Goal: Task Accomplishment & Management: Use online tool/utility

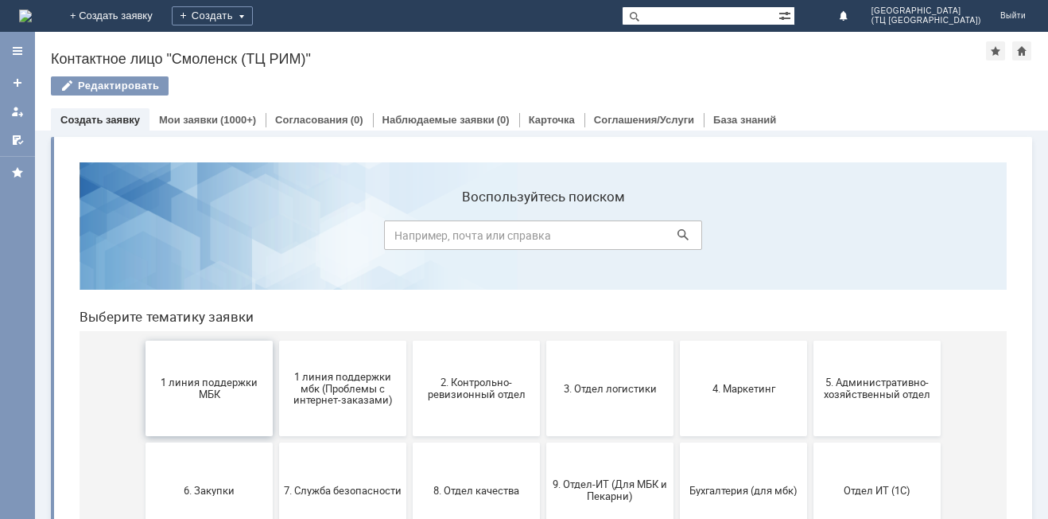
click at [203, 406] on button "1 линия поддержки МБК" at bounding box center [209, 387] width 127 height 95
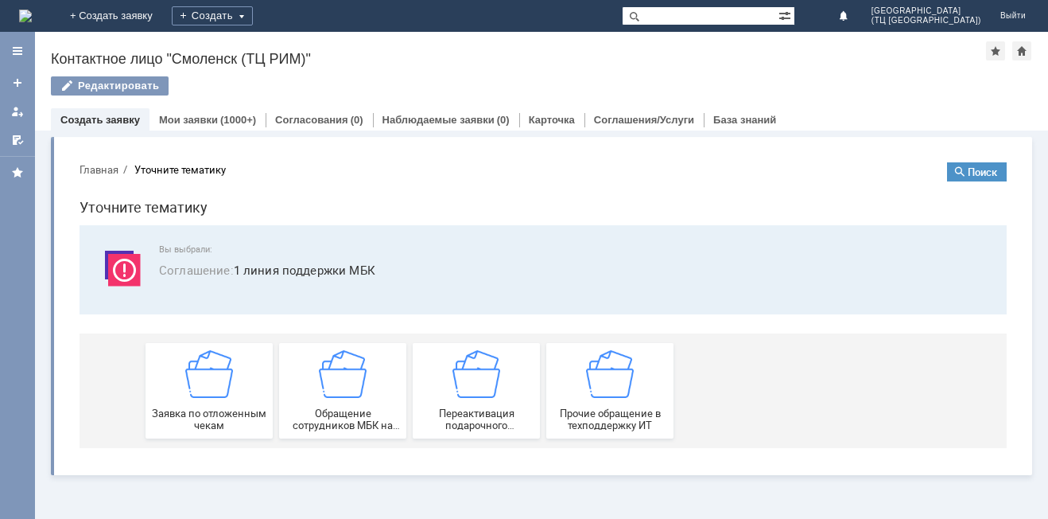
click at [203, 406] on div "Заявка по отложенным чекам" at bounding box center [209, 390] width 118 height 81
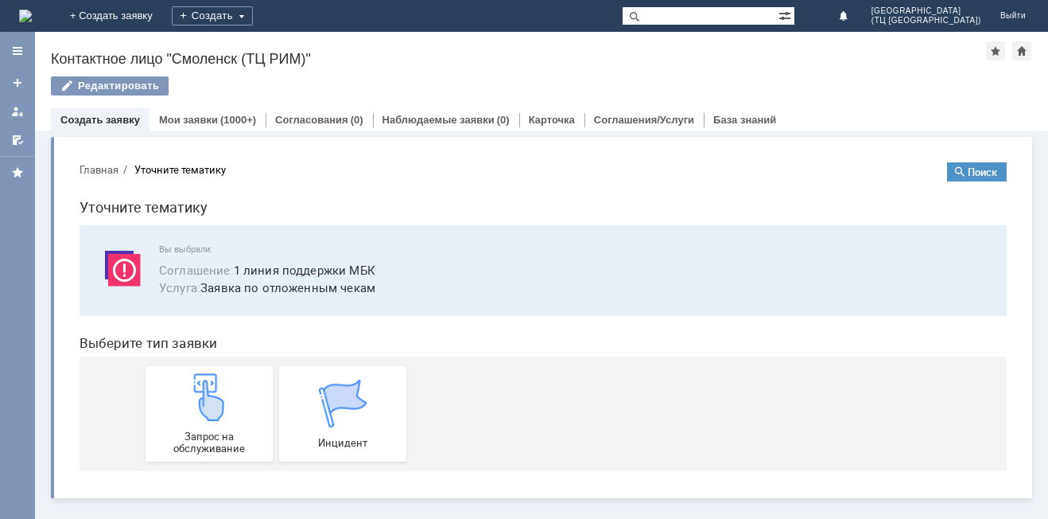
click at [203, 406] on img at bounding box center [209, 397] width 48 height 48
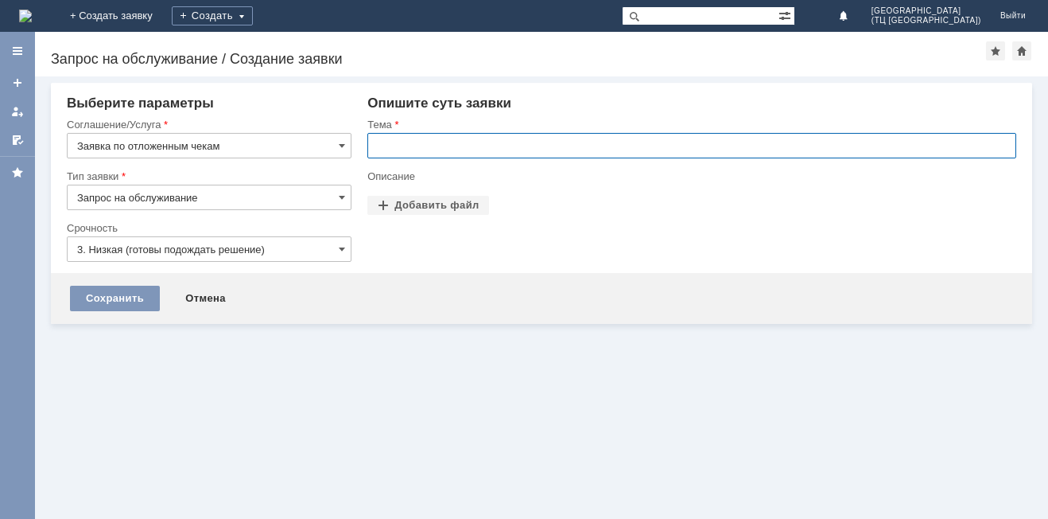
click at [441, 152] on input "text" at bounding box center [691, 145] width 649 height 25
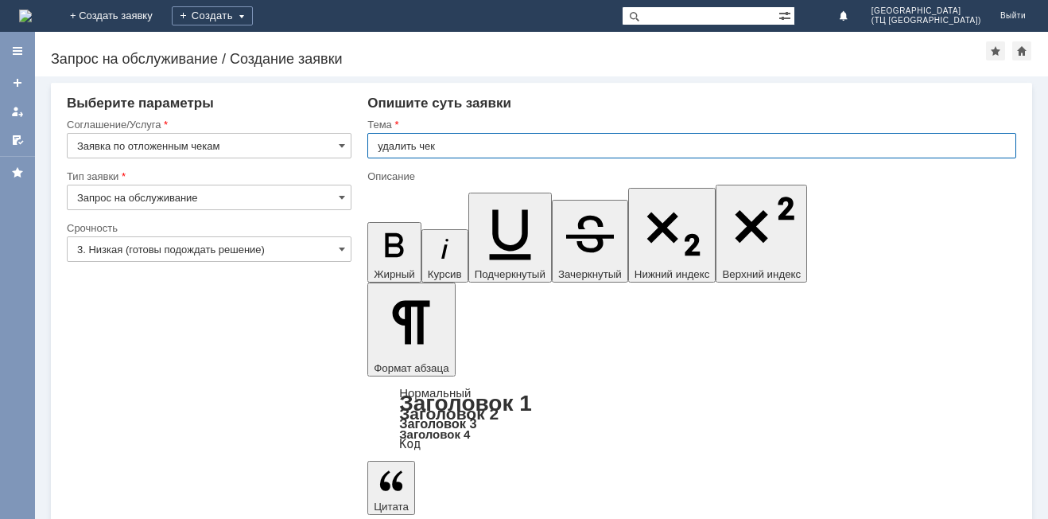
type input "удалить чек"
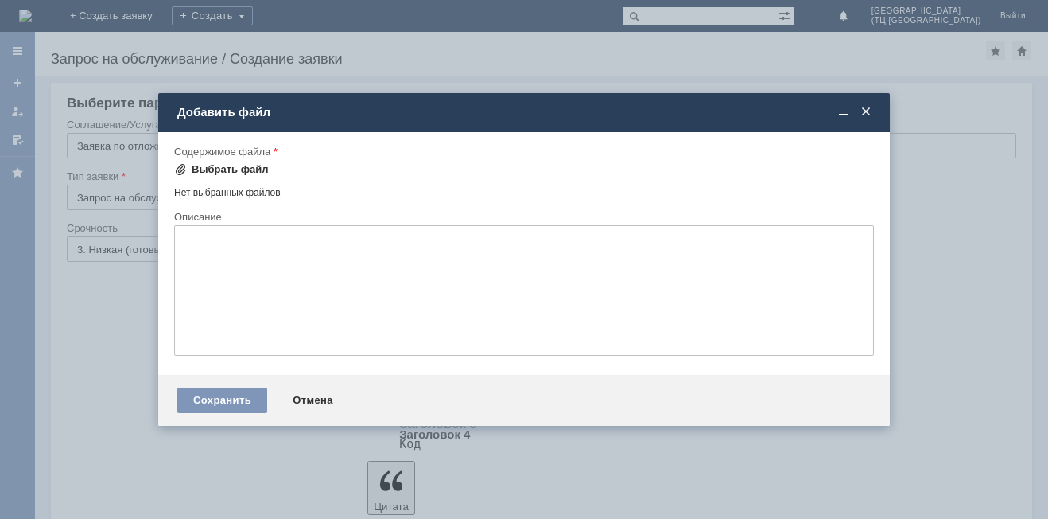
click at [241, 165] on div "Выбрать файл" at bounding box center [230, 169] width 77 height 13
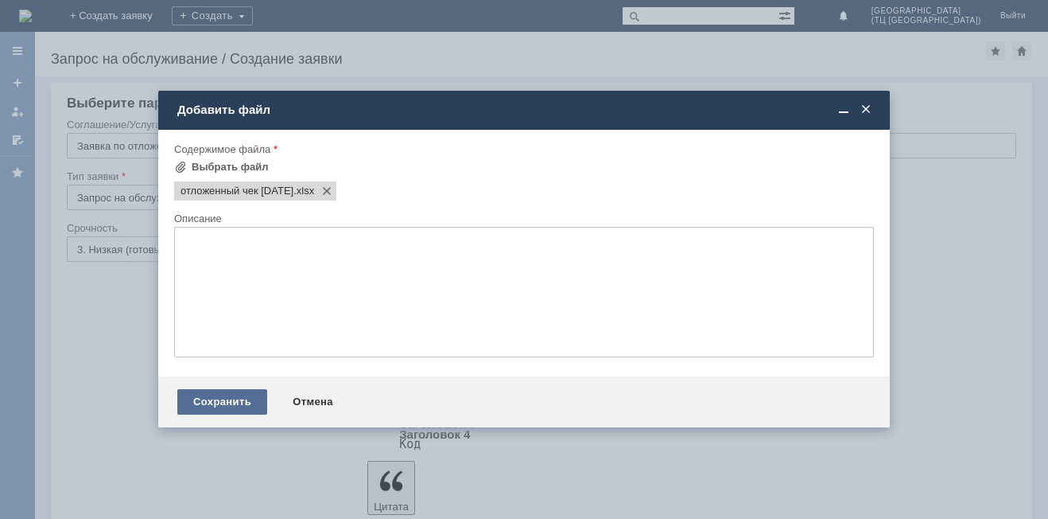
click at [226, 400] on div "Сохранить" at bounding box center [222, 401] width 90 height 25
